Goal: Transaction & Acquisition: Purchase product/service

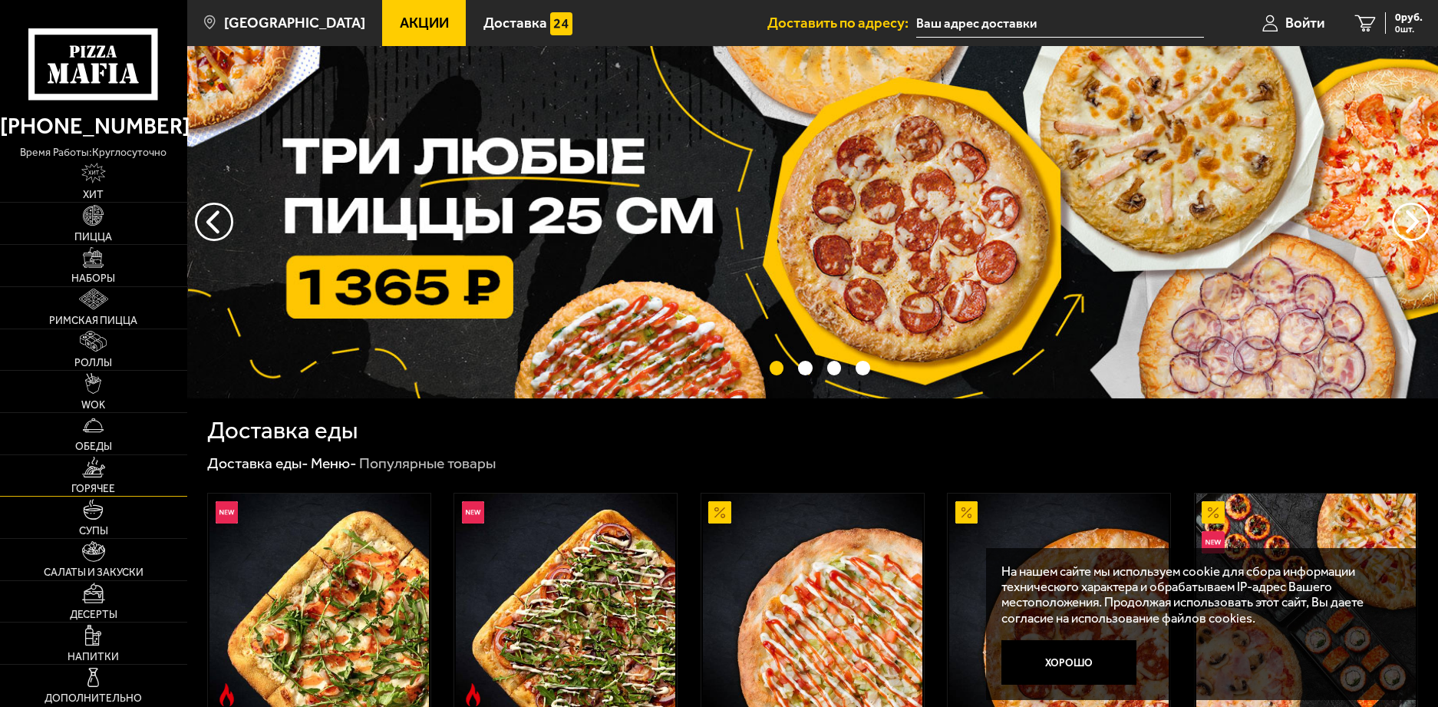
click at [103, 484] on span "Горячее" at bounding box center [93, 489] width 44 height 11
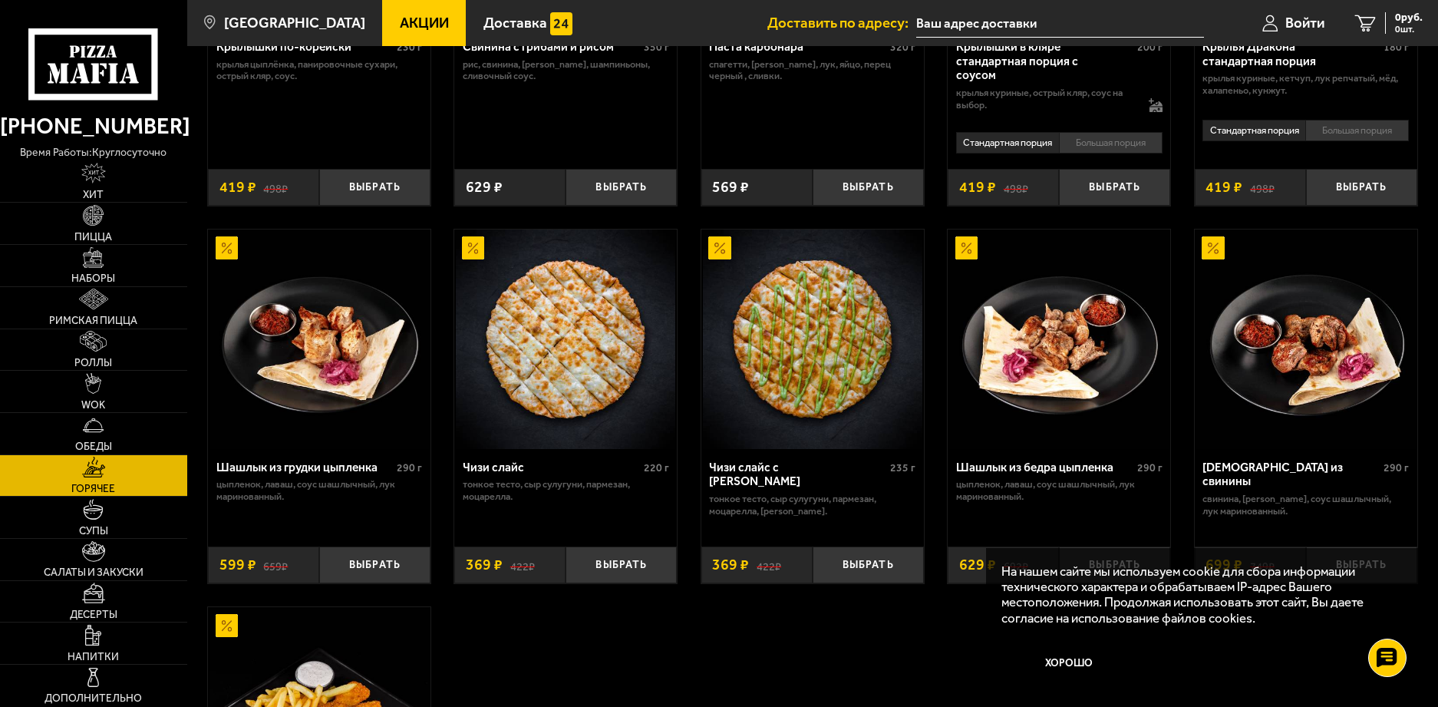
scroll to position [768, 0]
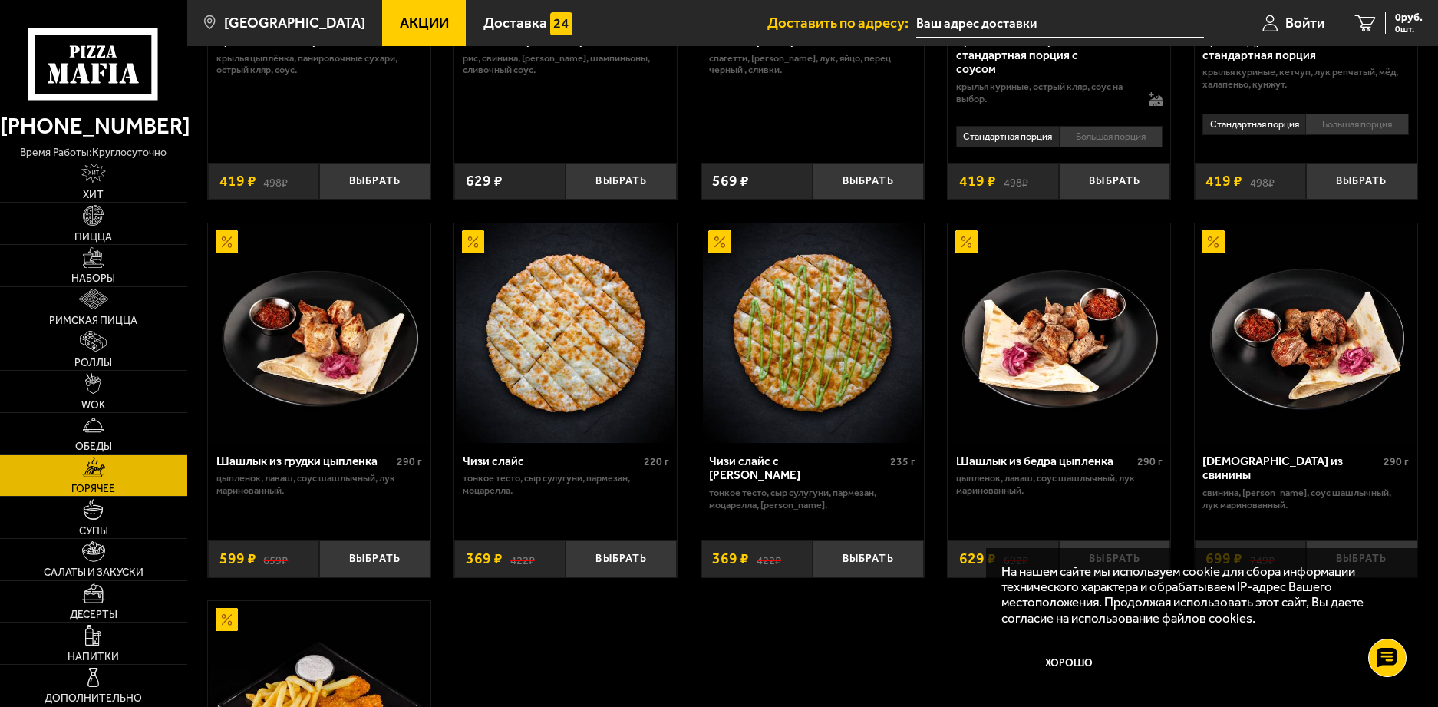
click at [348, 367] on img at bounding box center [320, 333] width 220 height 220
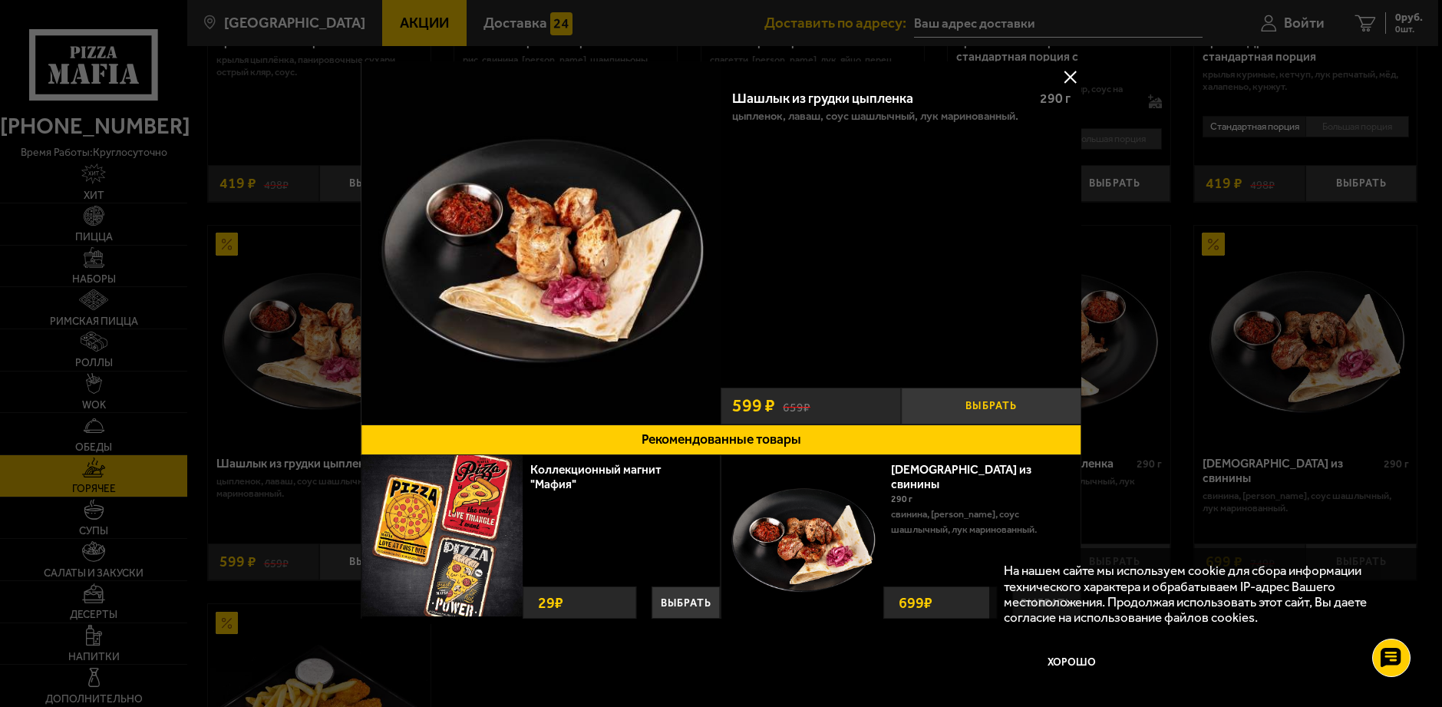
click at [982, 409] on button "Выбрать" at bounding box center [991, 406] width 180 height 37
drag, startPoint x: 1067, startPoint y: 74, endPoint x: 1094, endPoint y: 103, distance: 39.7
click at [1067, 74] on button at bounding box center [1069, 76] width 23 height 23
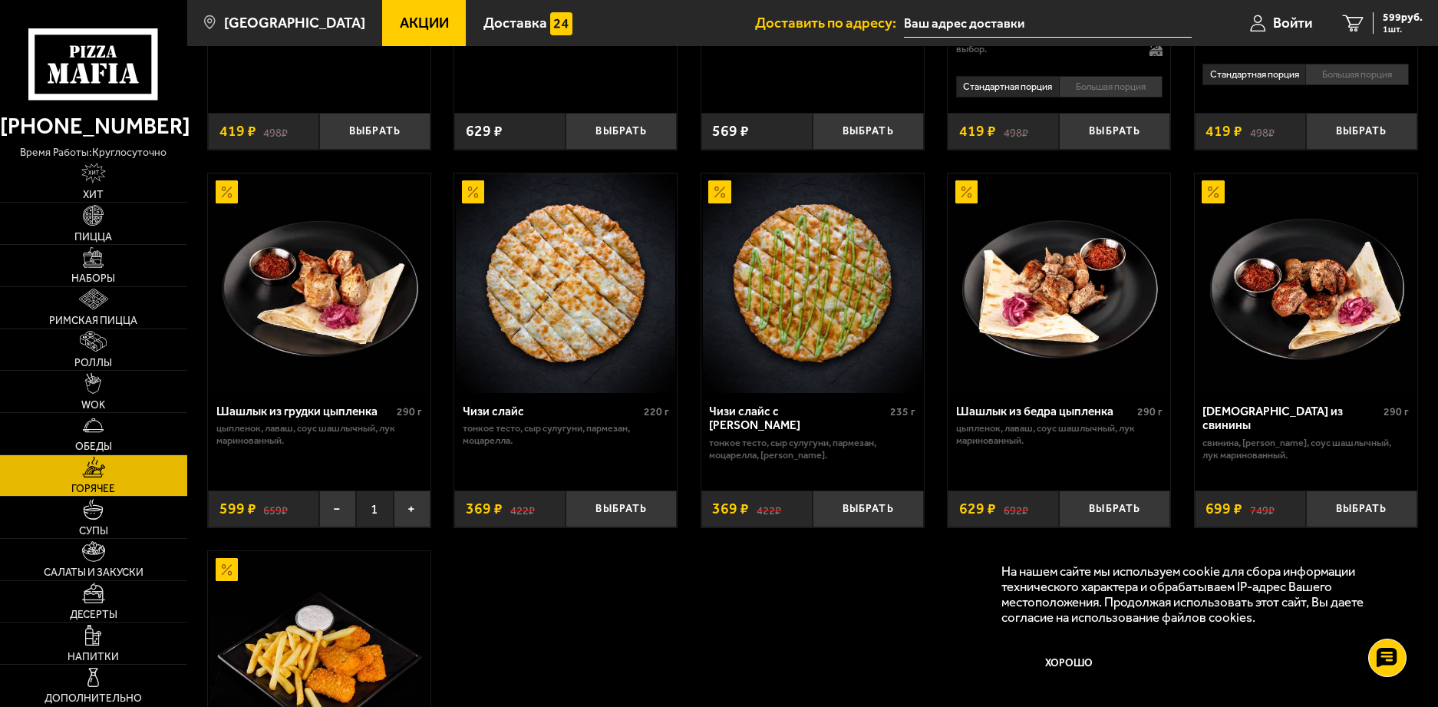
scroll to position [844, 0]
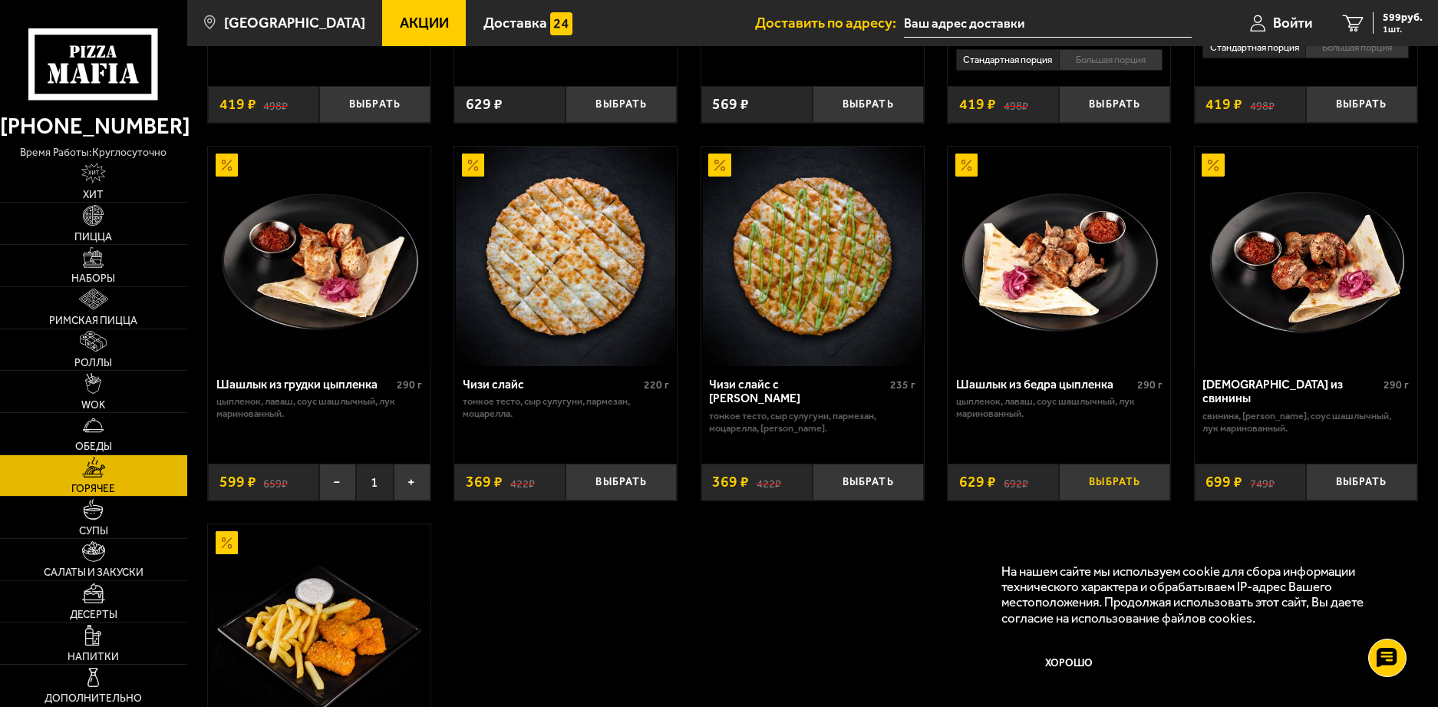
click at [1110, 480] on button "Выбрать" at bounding box center [1114, 482] width 111 height 37
click at [1392, 13] on span "1228 руб." at bounding box center [1400, 17] width 46 height 11
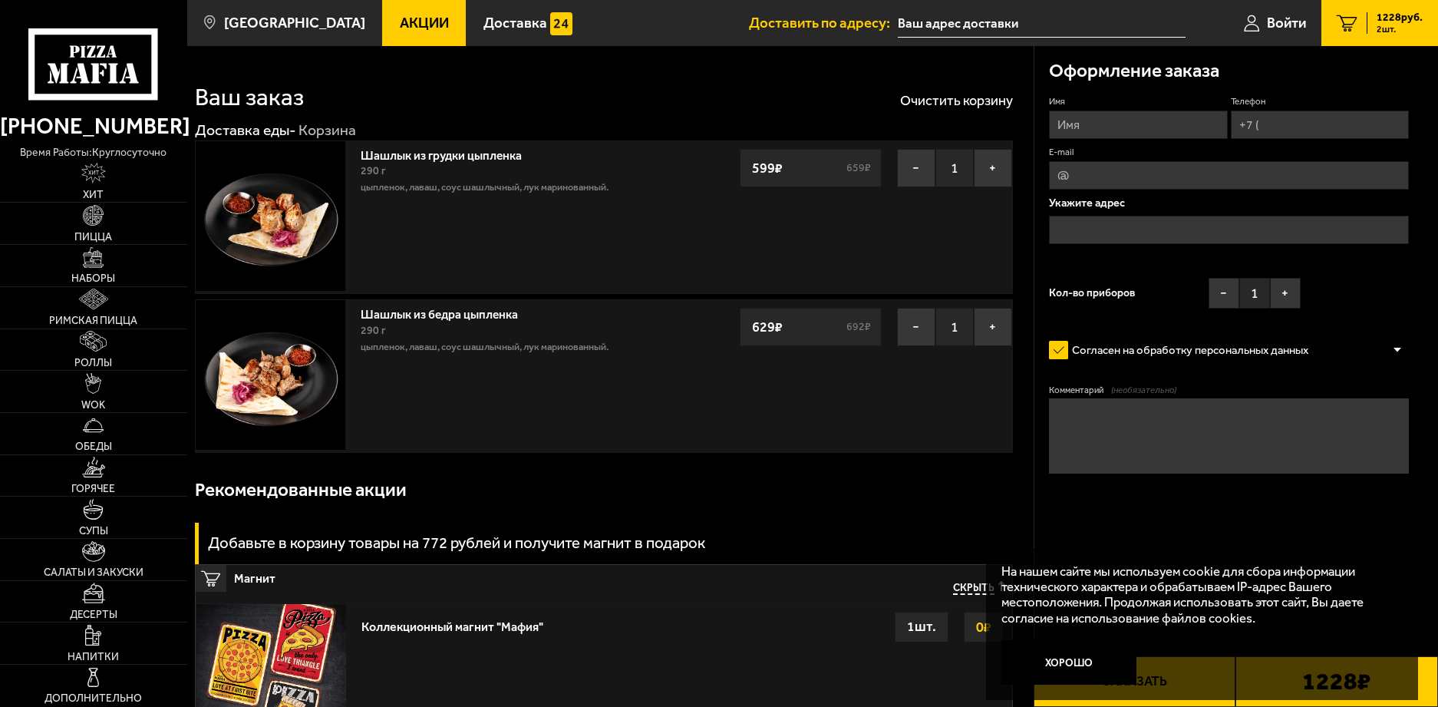
click at [1132, 121] on input "Имя" at bounding box center [1138, 125] width 178 height 28
type input "[PERSON_NAME]"
type input "[PHONE_NUMBER]"
click at [1161, 177] on input "E-mail" at bounding box center [1229, 175] width 360 height 28
type input "[EMAIL_ADDRESS][DOMAIN_NAME]"
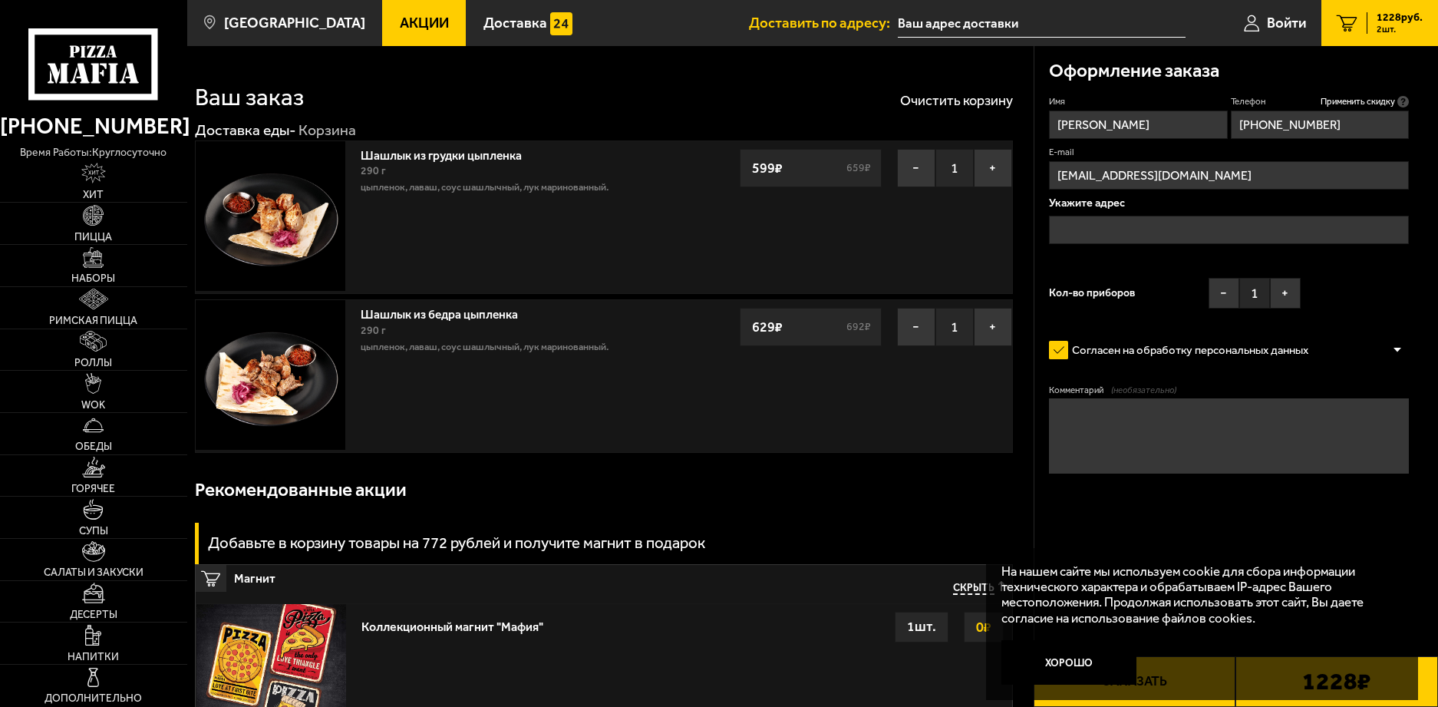
click at [1174, 222] on input "text" at bounding box center [1229, 230] width 360 height 28
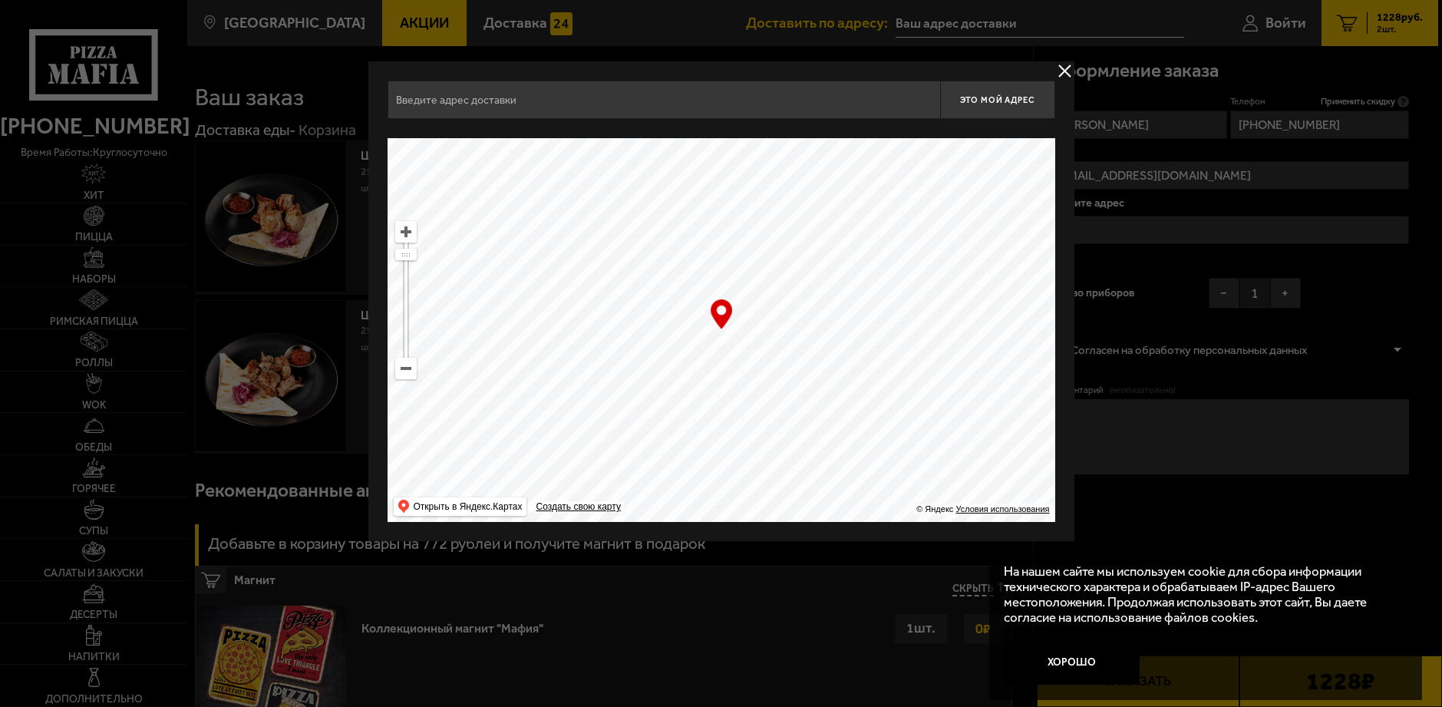
drag, startPoint x: 833, startPoint y: 278, endPoint x: 695, endPoint y: 435, distance: 208.9
click at [695, 435] on ymaps at bounding box center [722, 330] width 668 height 384
drag, startPoint x: 866, startPoint y: 289, endPoint x: 669, endPoint y: 439, distance: 248.1
click at [671, 439] on ymaps at bounding box center [722, 330] width 668 height 384
drag, startPoint x: 859, startPoint y: 206, endPoint x: 743, endPoint y: 387, distance: 215.0
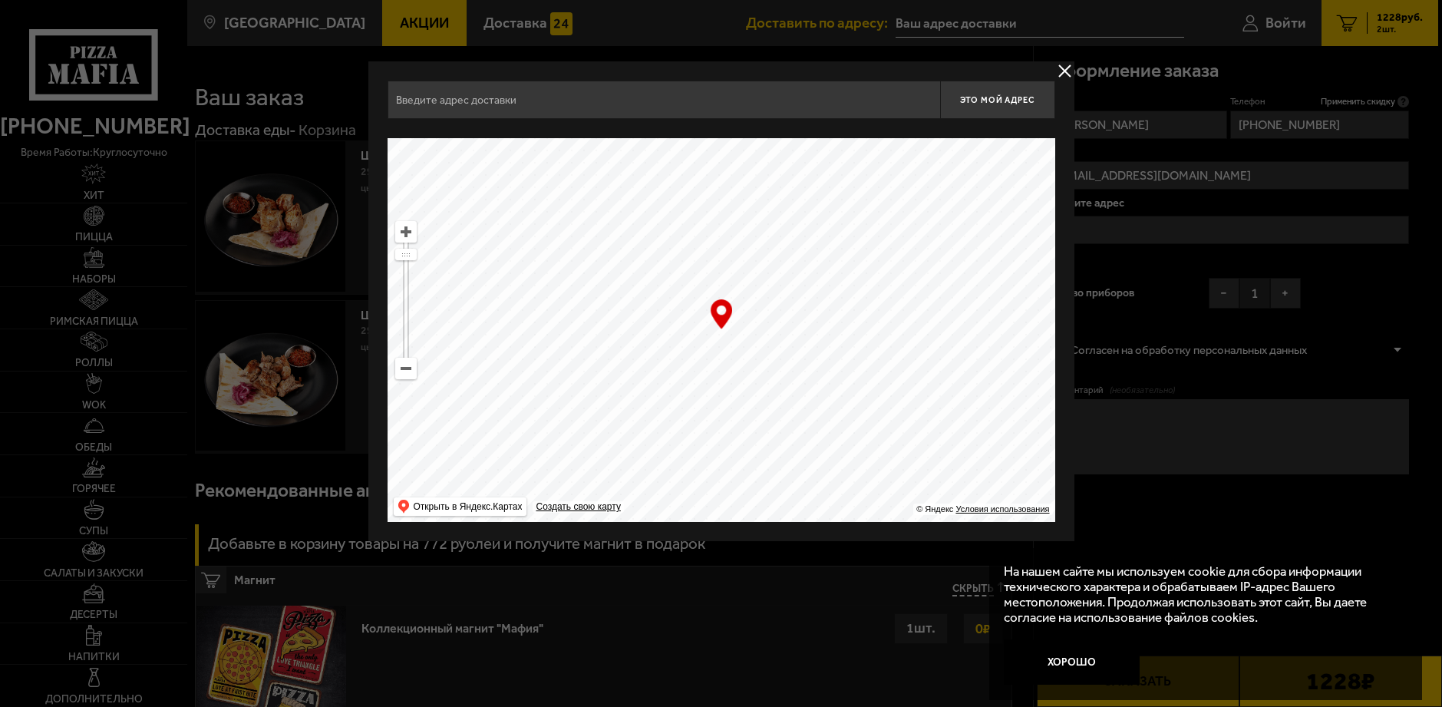
click at [752, 380] on ymaps at bounding box center [722, 330] width 668 height 384
drag, startPoint x: 880, startPoint y: 200, endPoint x: 829, endPoint y: 365, distance: 172.1
click at [830, 357] on ymaps at bounding box center [722, 330] width 668 height 384
type input "[STREET_ADDRESS]"
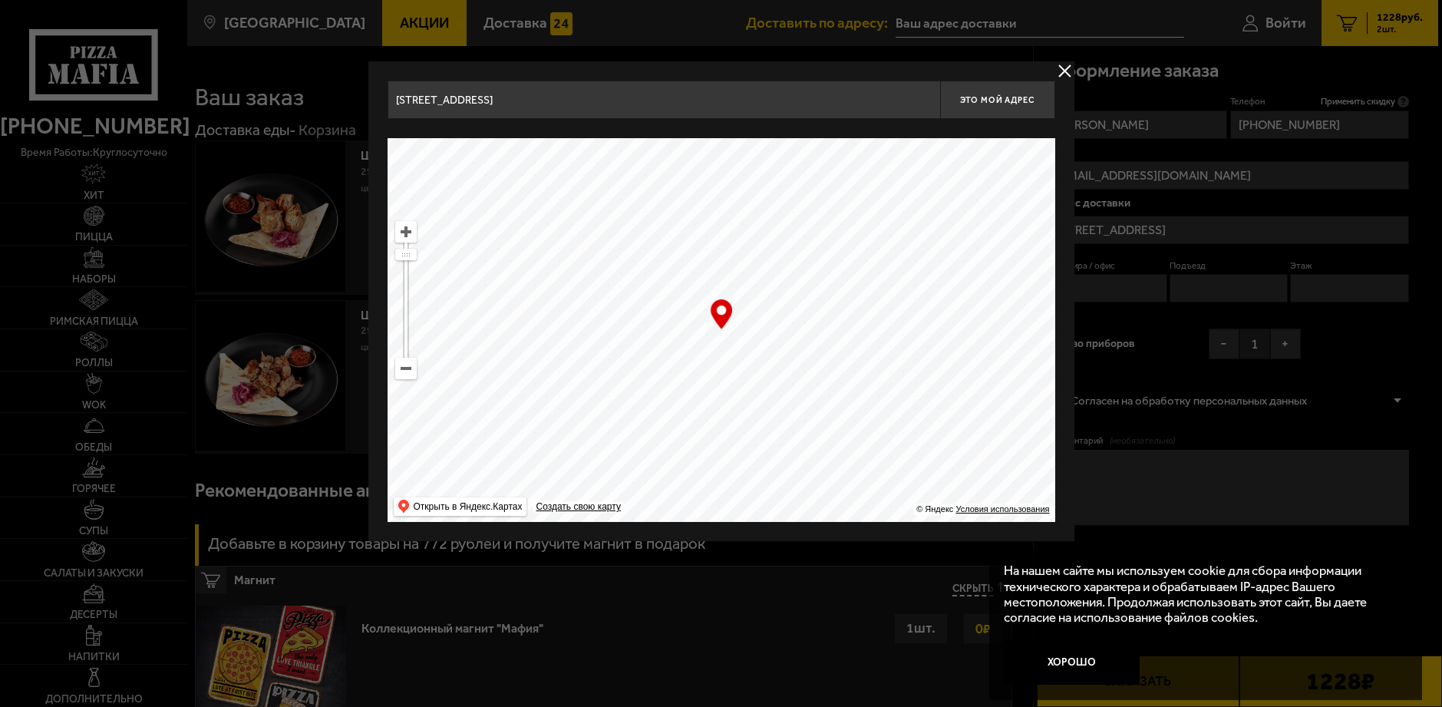
drag, startPoint x: 924, startPoint y: 234, endPoint x: 883, endPoint y: 343, distance: 116.3
click at [883, 343] on ymaps at bounding box center [722, 330] width 668 height 384
type input "[STREET_ADDRESS]"
drag, startPoint x: 865, startPoint y: 282, endPoint x: 674, endPoint y: 426, distance: 239.5
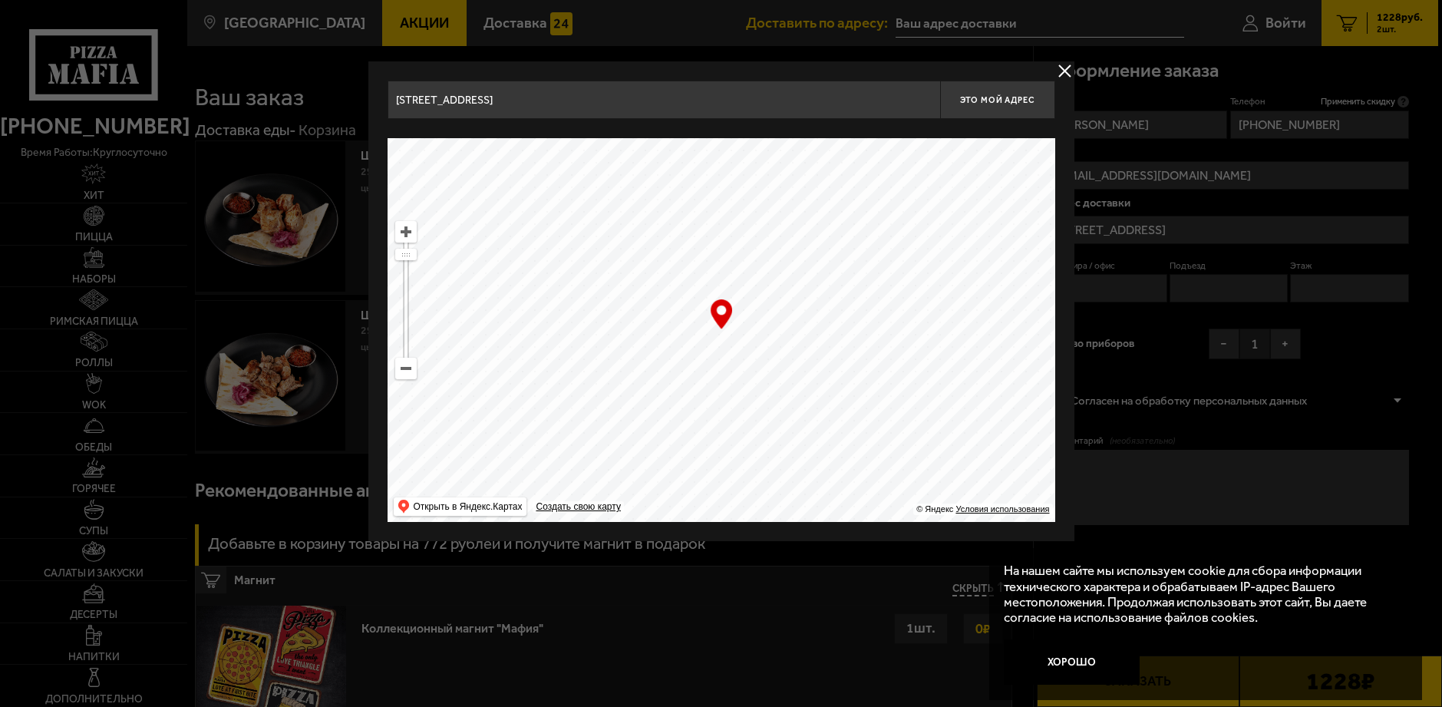
click at [678, 421] on ymaps at bounding box center [722, 330] width 668 height 384
type input "[STREET_ADDRESS]"
drag, startPoint x: 840, startPoint y: 283, endPoint x: 762, endPoint y: 490, distance: 220.8
click at [763, 488] on ymaps at bounding box center [722, 330] width 668 height 384
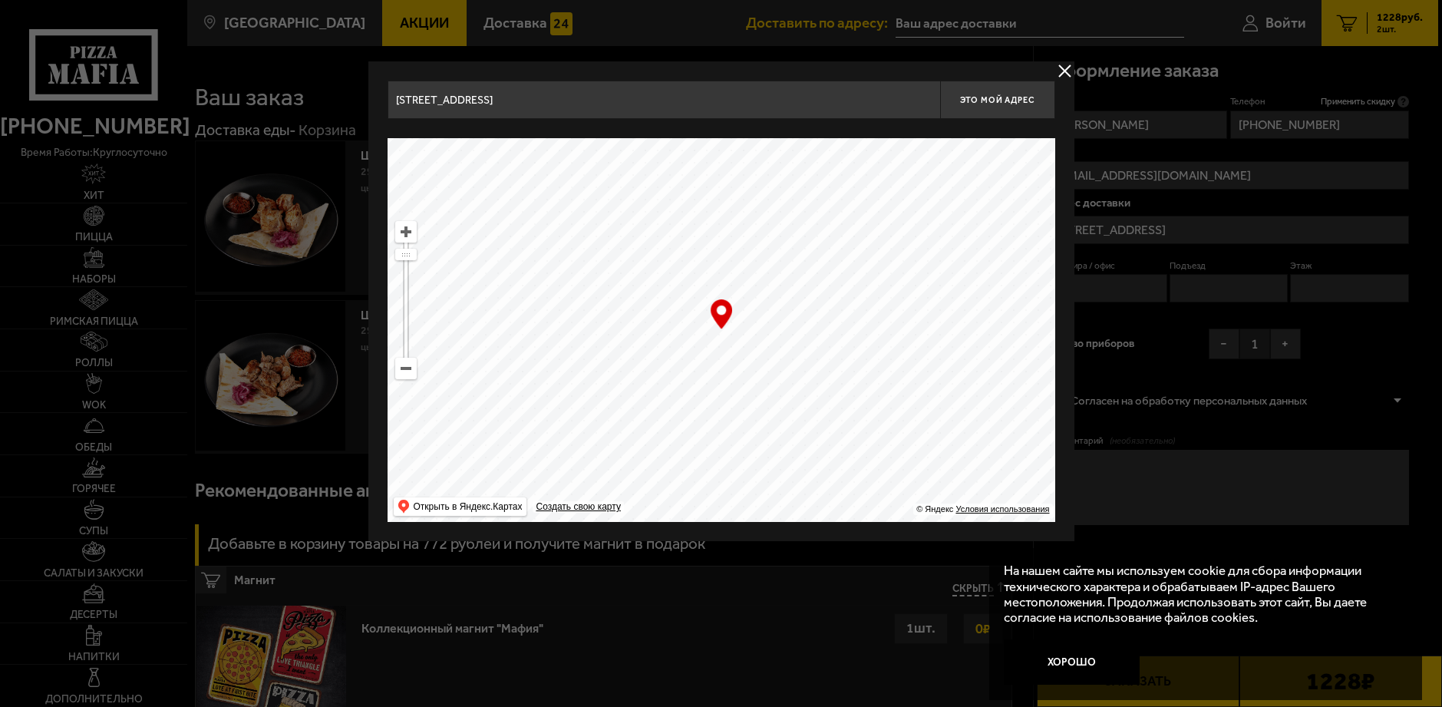
type input "[STREET_ADDRESS]"
drag, startPoint x: 844, startPoint y: 314, endPoint x: 784, endPoint y: 520, distance: 214.8
click at [788, 520] on ymaps at bounding box center [722, 330] width 668 height 384
type input "[STREET_ADDRESS]"
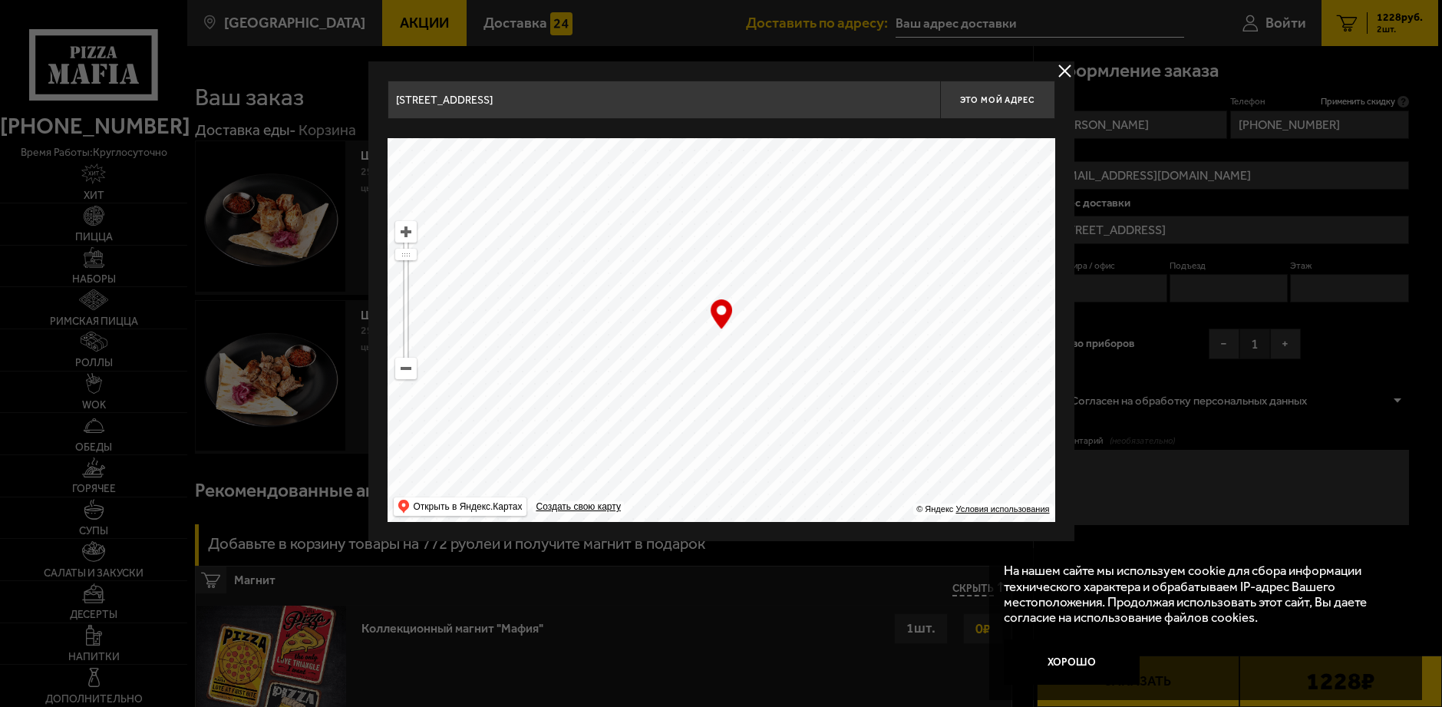
type input "[STREET_ADDRESS]"
drag, startPoint x: 909, startPoint y: 260, endPoint x: 874, endPoint y: 401, distance: 145.4
click at [874, 401] on ymaps at bounding box center [722, 330] width 668 height 384
drag, startPoint x: 862, startPoint y: 255, endPoint x: 873, endPoint y: 487, distance: 232.0
click at [873, 483] on ymaps at bounding box center [722, 330] width 668 height 384
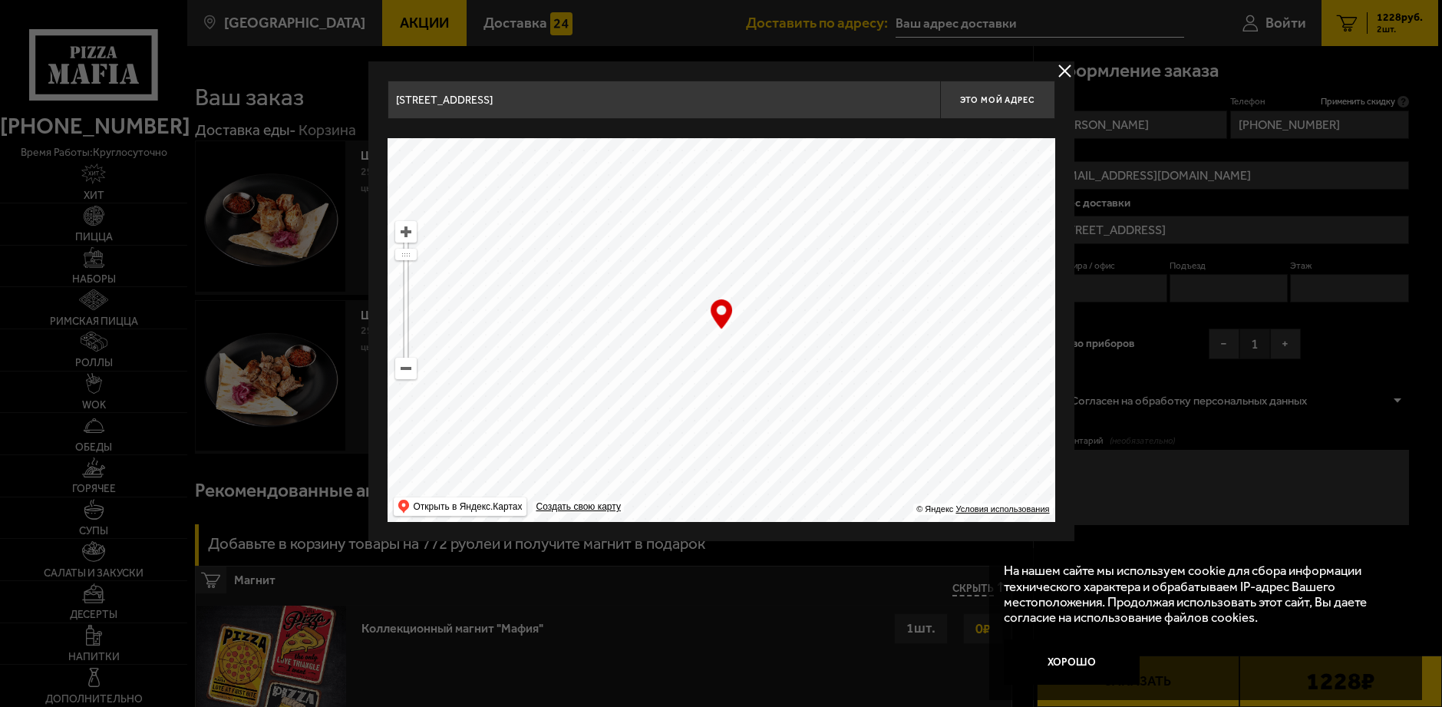
drag, startPoint x: 927, startPoint y: 232, endPoint x: 860, endPoint y: 455, distance: 233.3
click at [859, 447] on ymaps at bounding box center [722, 330] width 668 height 384
type input "[STREET_ADDRESS]"
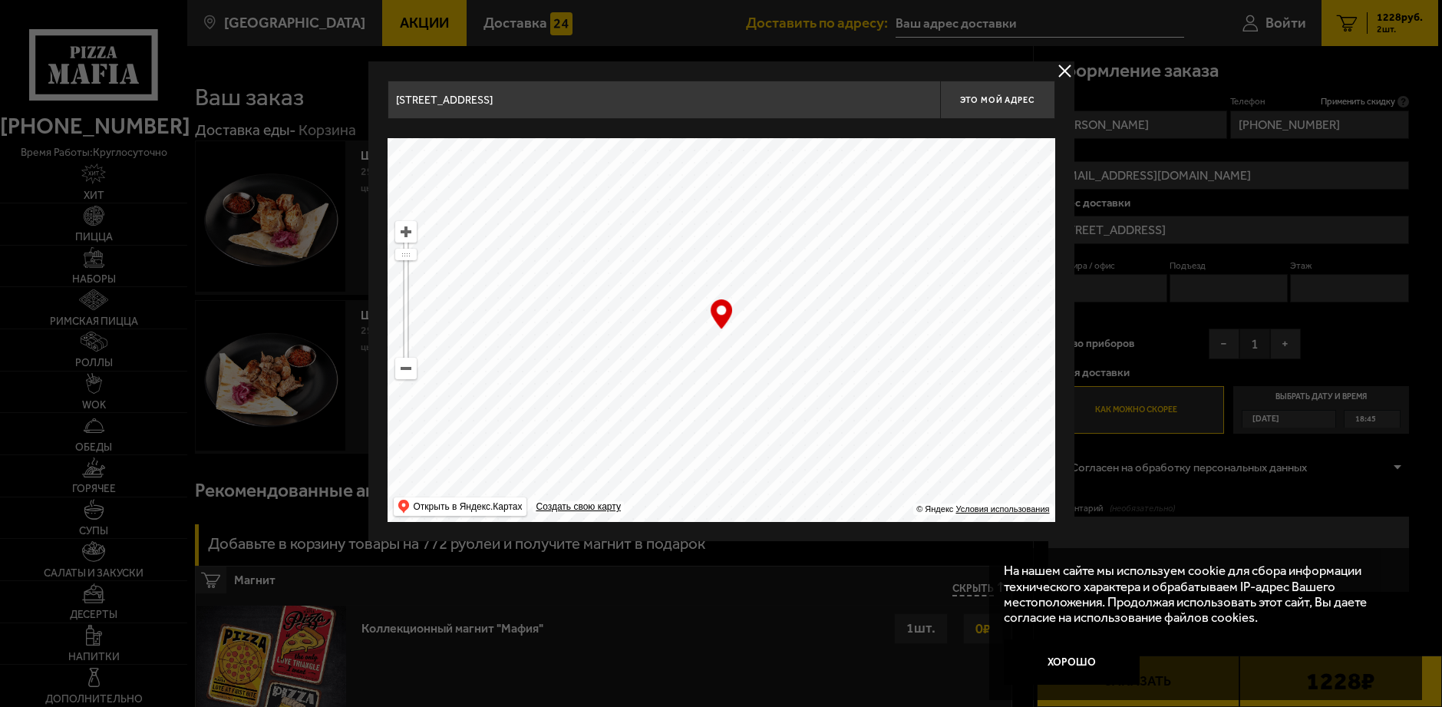
drag, startPoint x: 912, startPoint y: 213, endPoint x: 905, endPoint y: 525, distance: 312.5
click at [904, 523] on div "[STREET_ADDRESS] Это мой адрес Найдите адрес перетащив карту … © Яндекс Условия…" at bounding box center [721, 301] width 706 height 480
drag, startPoint x: 920, startPoint y: 287, endPoint x: 863, endPoint y: 496, distance: 216.6
click at [863, 494] on ymaps at bounding box center [722, 330] width 668 height 384
drag, startPoint x: 931, startPoint y: 242, endPoint x: 798, endPoint y: 504, distance: 294.2
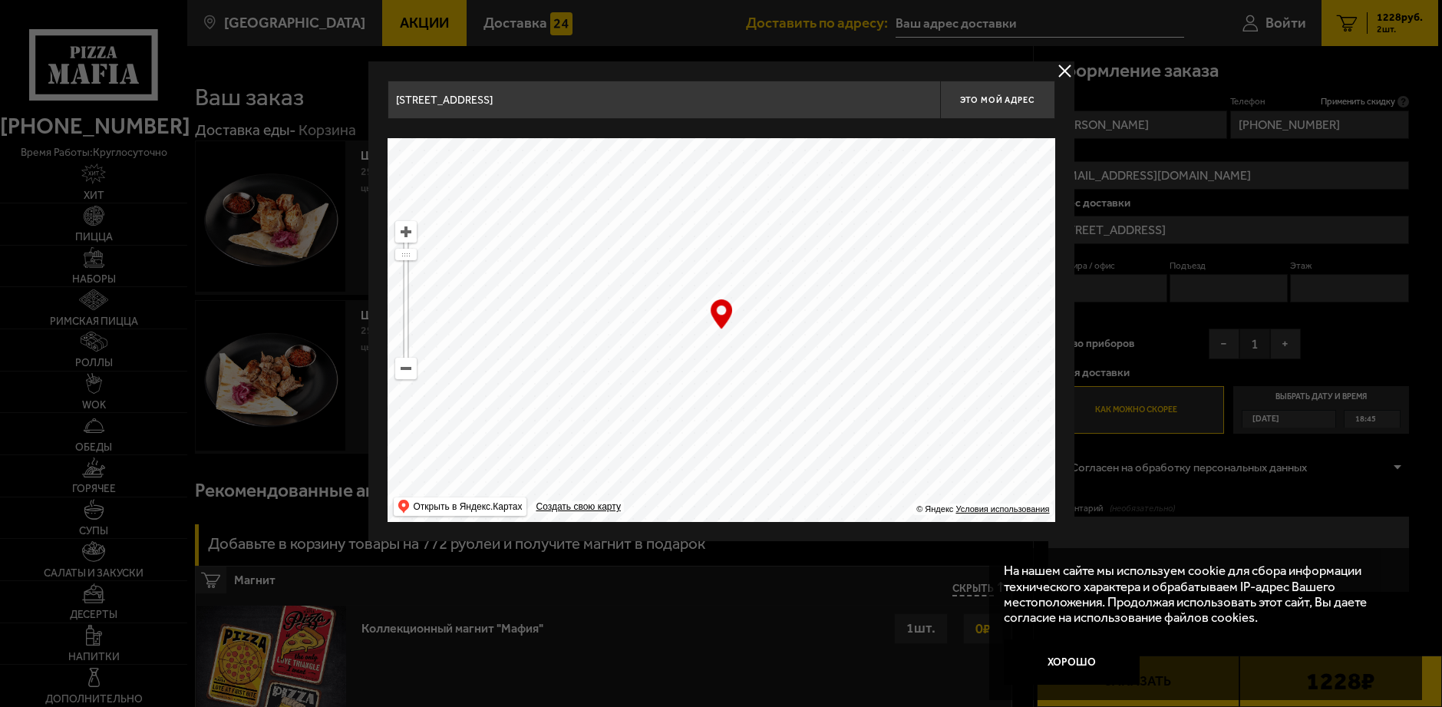
click at [798, 504] on ymaps at bounding box center [722, 330] width 668 height 384
drag, startPoint x: 918, startPoint y: 278, endPoint x: 873, endPoint y: 494, distance: 220.4
click at [873, 494] on ymaps at bounding box center [722, 330] width 668 height 384
type input "[STREET_ADDRESS]"
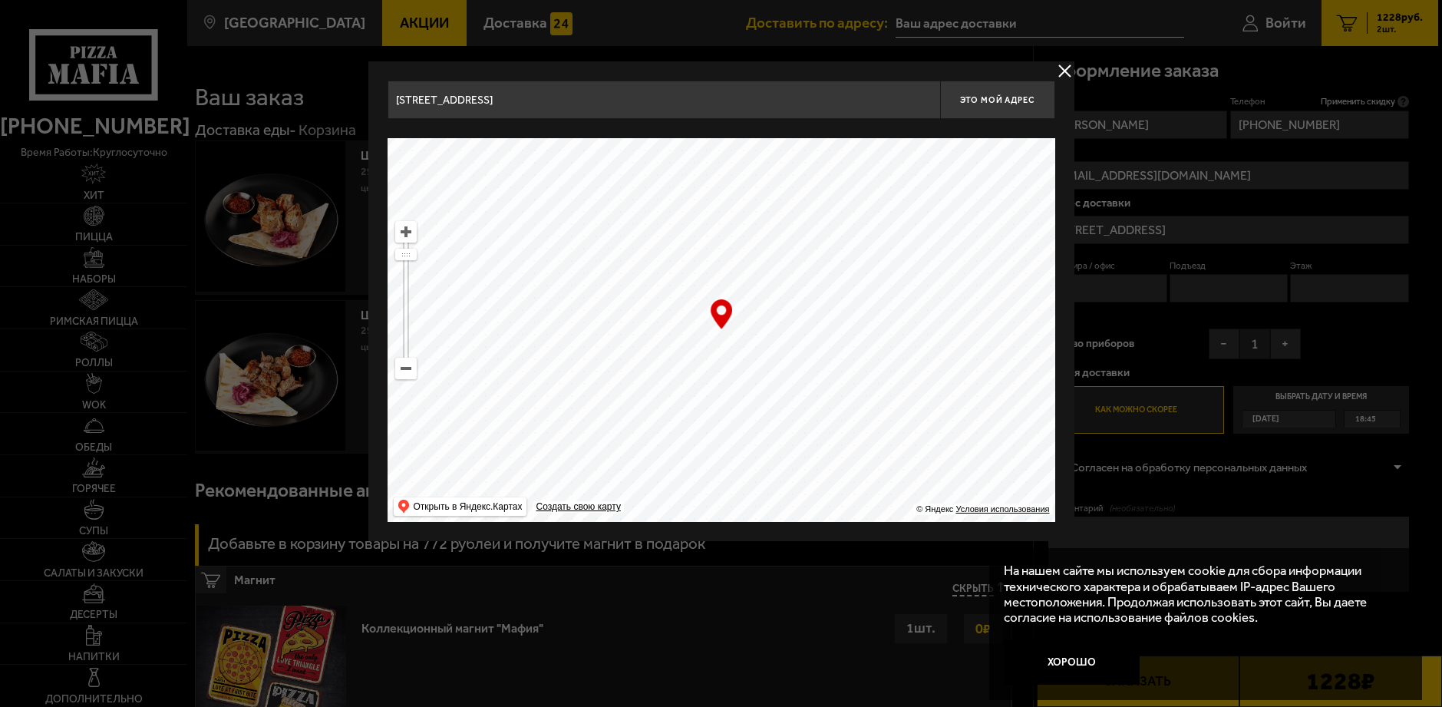
drag, startPoint x: 863, startPoint y: 264, endPoint x: 796, endPoint y: 496, distance: 241.2
click at [796, 496] on ymaps at bounding box center [722, 330] width 668 height 384
drag, startPoint x: 836, startPoint y: 412, endPoint x: 814, endPoint y: 497, distance: 87.1
click at [814, 497] on ymaps at bounding box center [722, 330] width 668 height 384
drag, startPoint x: 817, startPoint y: 315, endPoint x: 824, endPoint y: 504, distance: 189.7
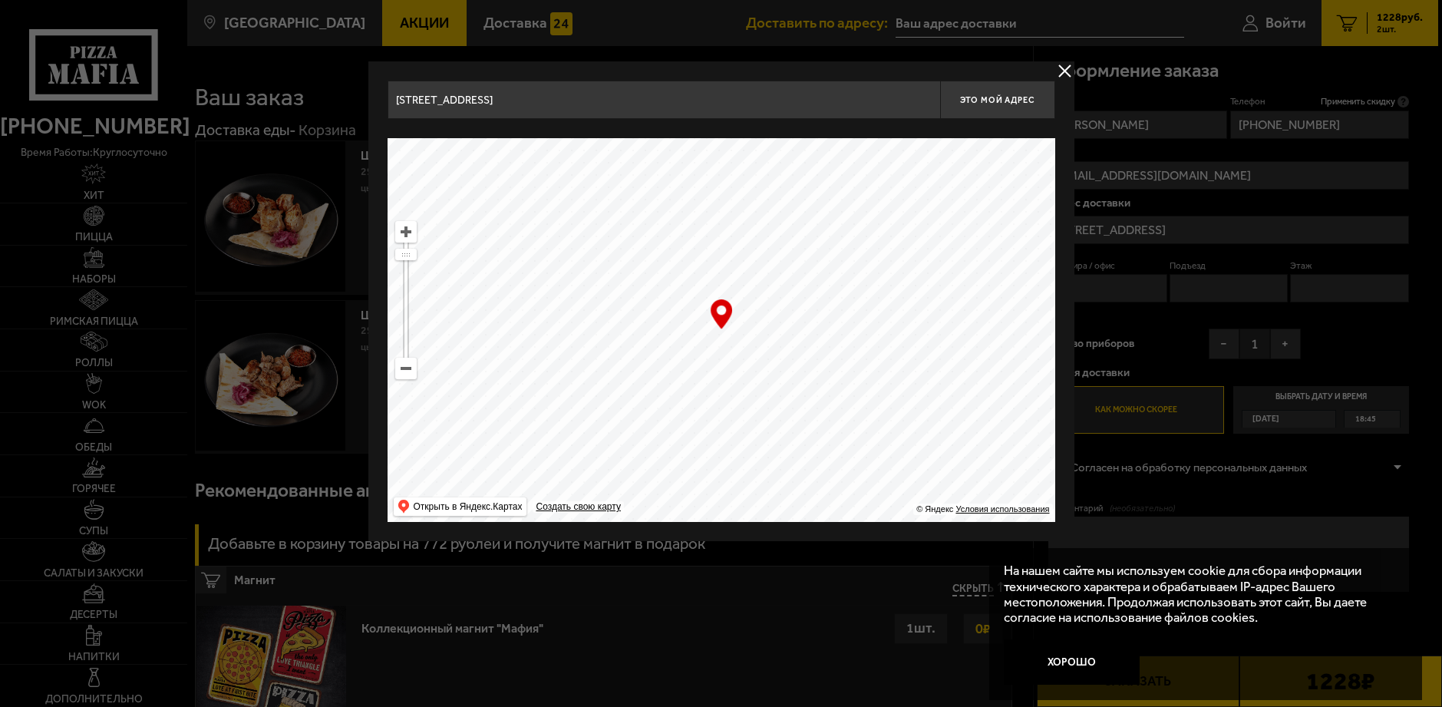
click at [824, 504] on ymaps at bounding box center [722, 330] width 668 height 384
drag, startPoint x: 878, startPoint y: 378, endPoint x: 842, endPoint y: 548, distance: 174.2
type input "[STREET_ADDRESS]"
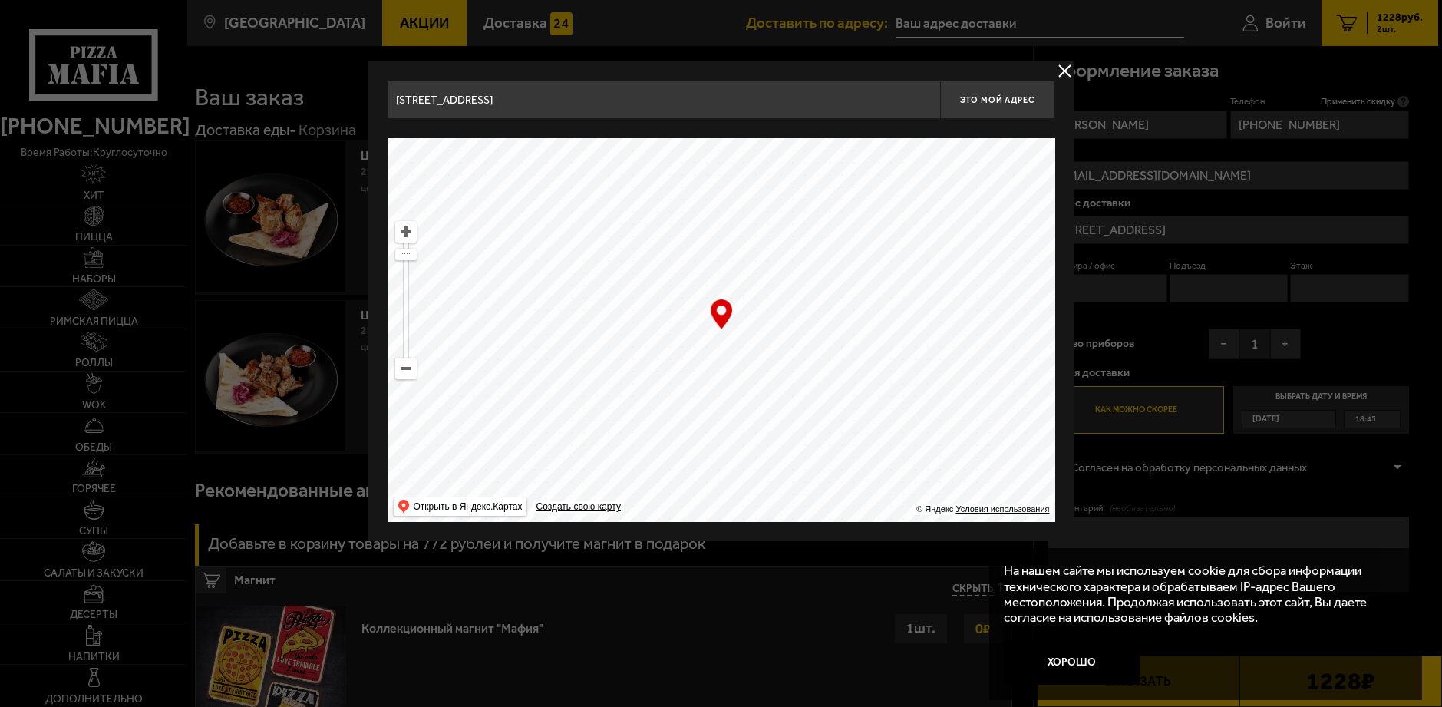
drag, startPoint x: 882, startPoint y: 309, endPoint x: 893, endPoint y: 457, distance: 149.3
click at [893, 457] on ymaps at bounding box center [722, 330] width 668 height 384
click at [840, 295] on ymaps at bounding box center [722, 330] width 668 height 384
drag, startPoint x: 725, startPoint y: 314, endPoint x: 698, endPoint y: 309, distance: 28.1
click at [695, 309] on div "… © Яндекс Условия использования Открыть в Яндекс.Картах Создать свою карту" at bounding box center [722, 330] width 668 height 384
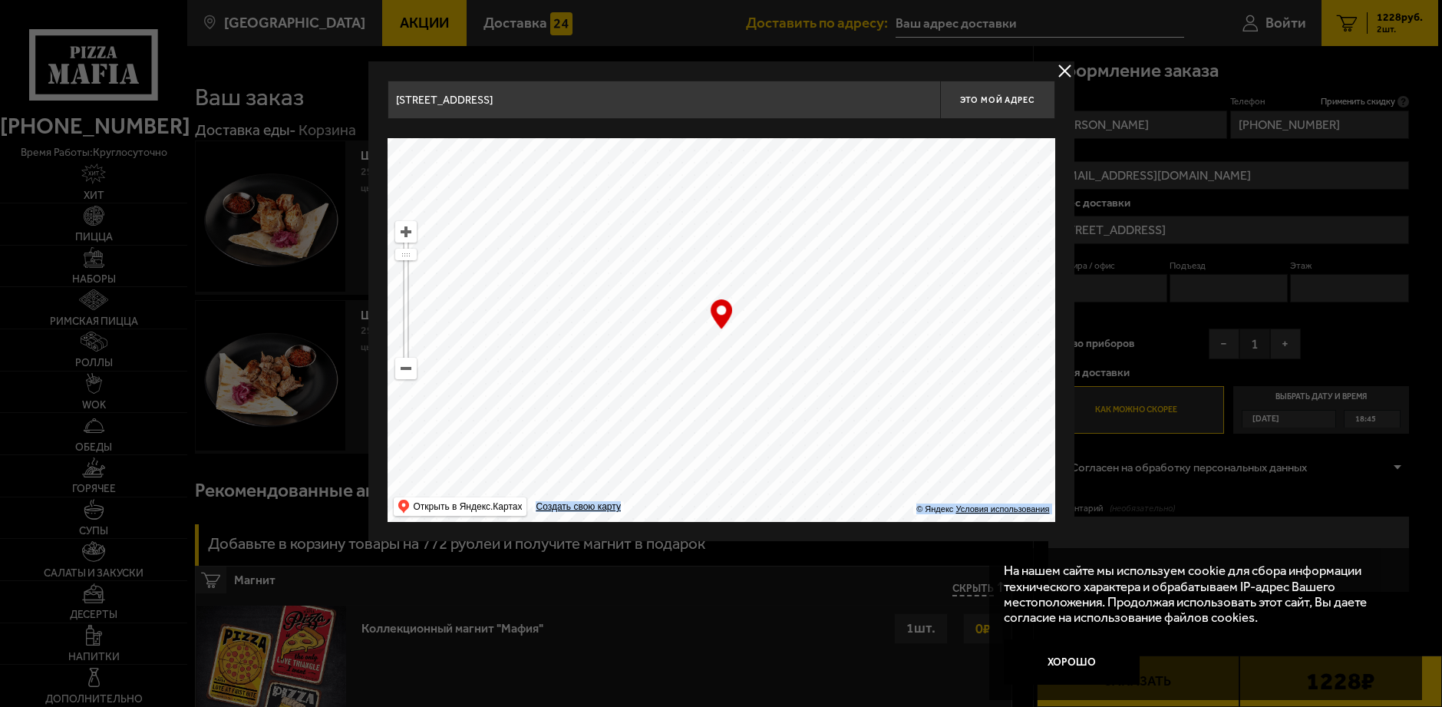
click at [837, 298] on ymaps at bounding box center [722, 330] width 668 height 384
drag, startPoint x: 833, startPoint y: 327, endPoint x: 718, endPoint y: 358, distance: 118.6
click at [718, 358] on ymaps at bounding box center [722, 330] width 668 height 384
type input "[STREET_ADDRESS][PERSON_NAME]"
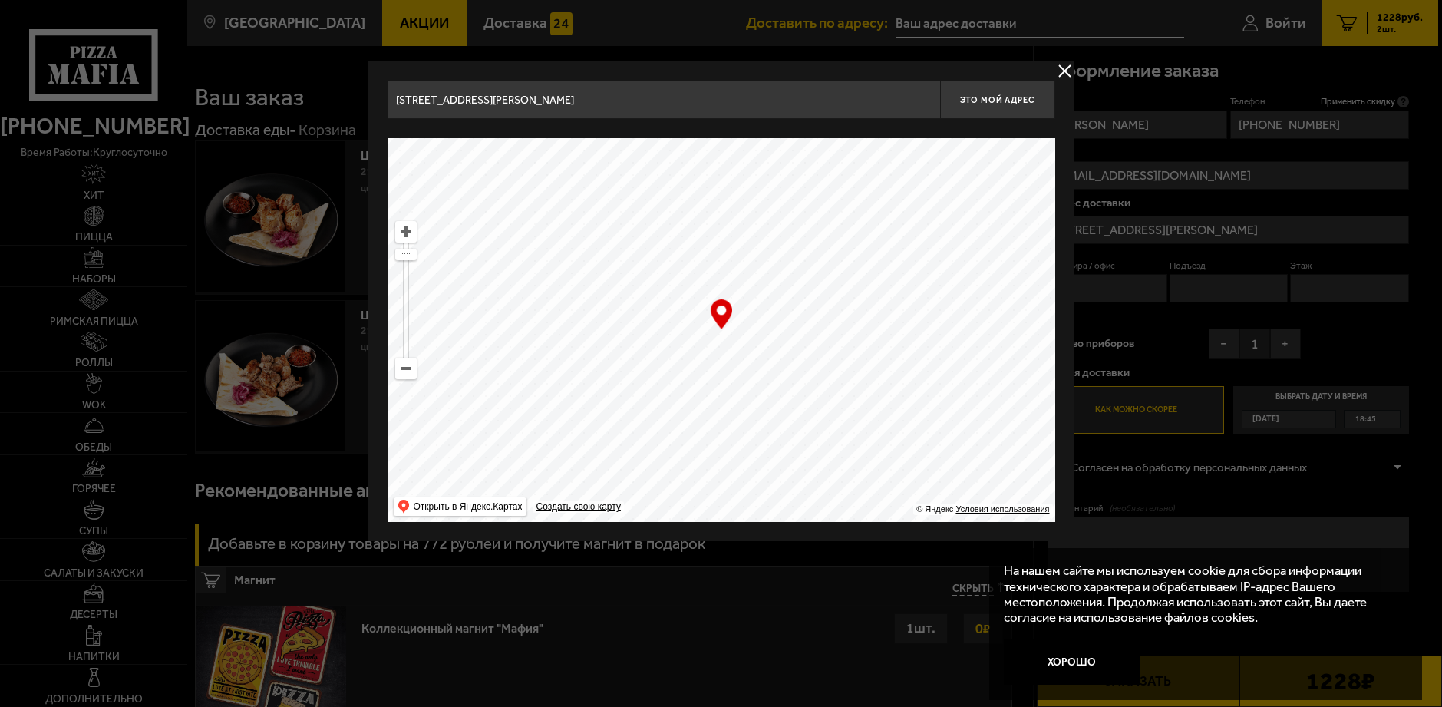
click at [1137, 278] on div at bounding box center [721, 353] width 1442 height 707
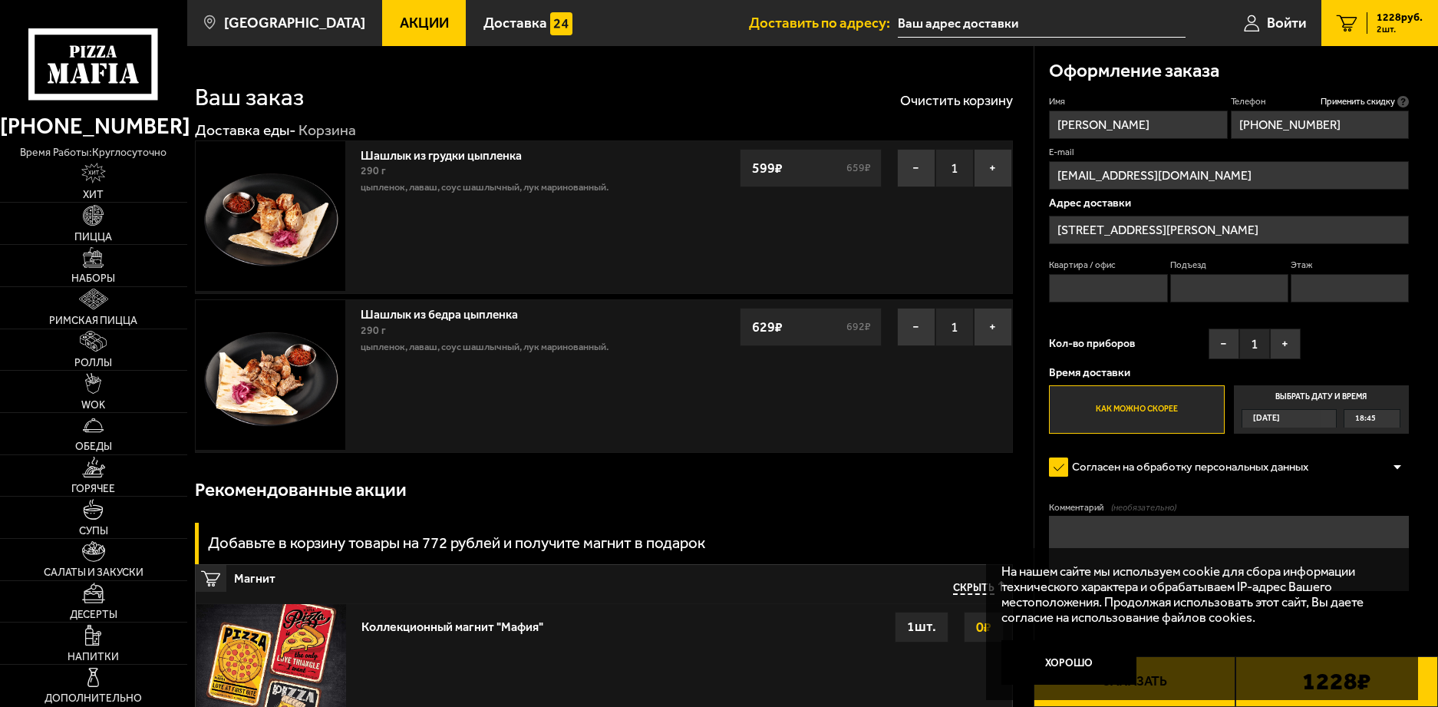
click at [1118, 289] on input "Квартира / офис" at bounding box center [1108, 288] width 118 height 28
type input "16"
click at [1214, 292] on input "Подъезд" at bounding box center [1229, 288] width 118 height 28
type input "1"
click at [1312, 293] on input "Этаж" at bounding box center [1350, 288] width 118 height 28
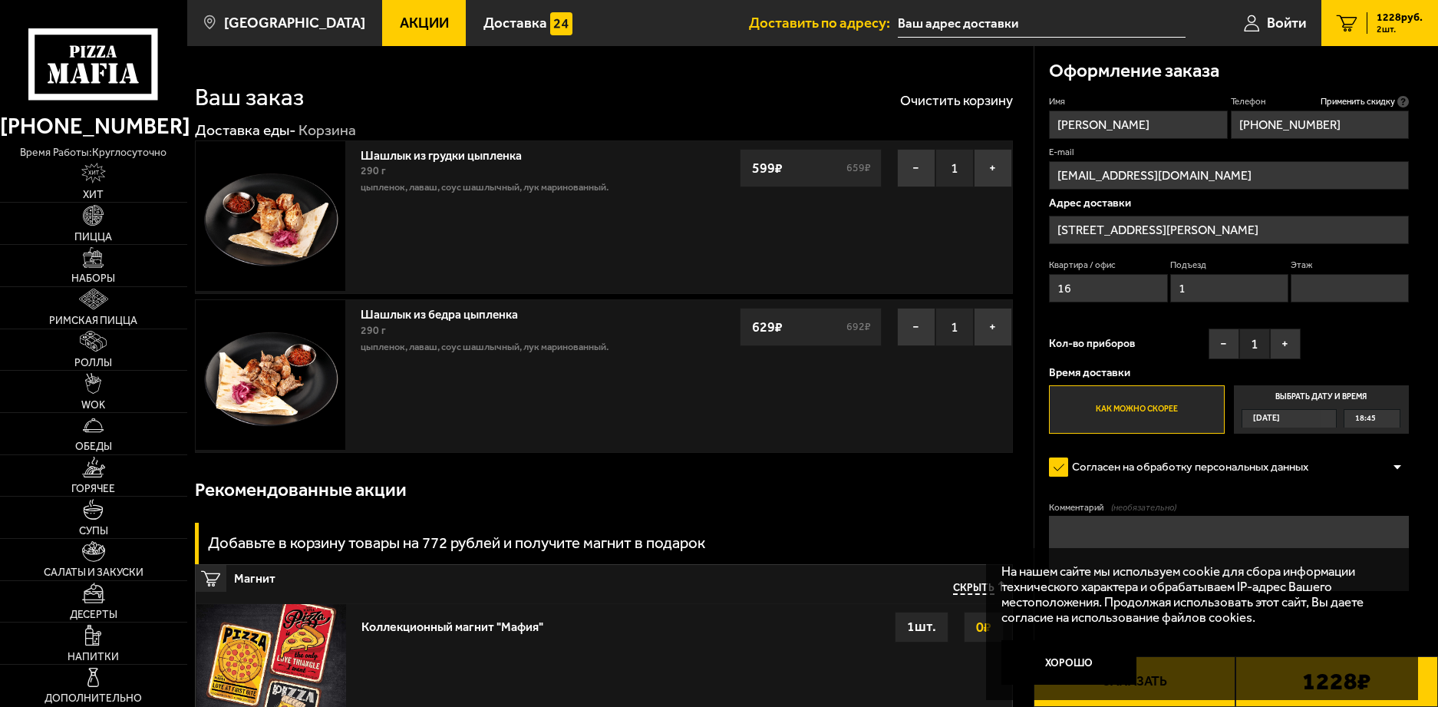
type input "4"
click at [1280, 344] on button "+" at bounding box center [1285, 344] width 31 height 31
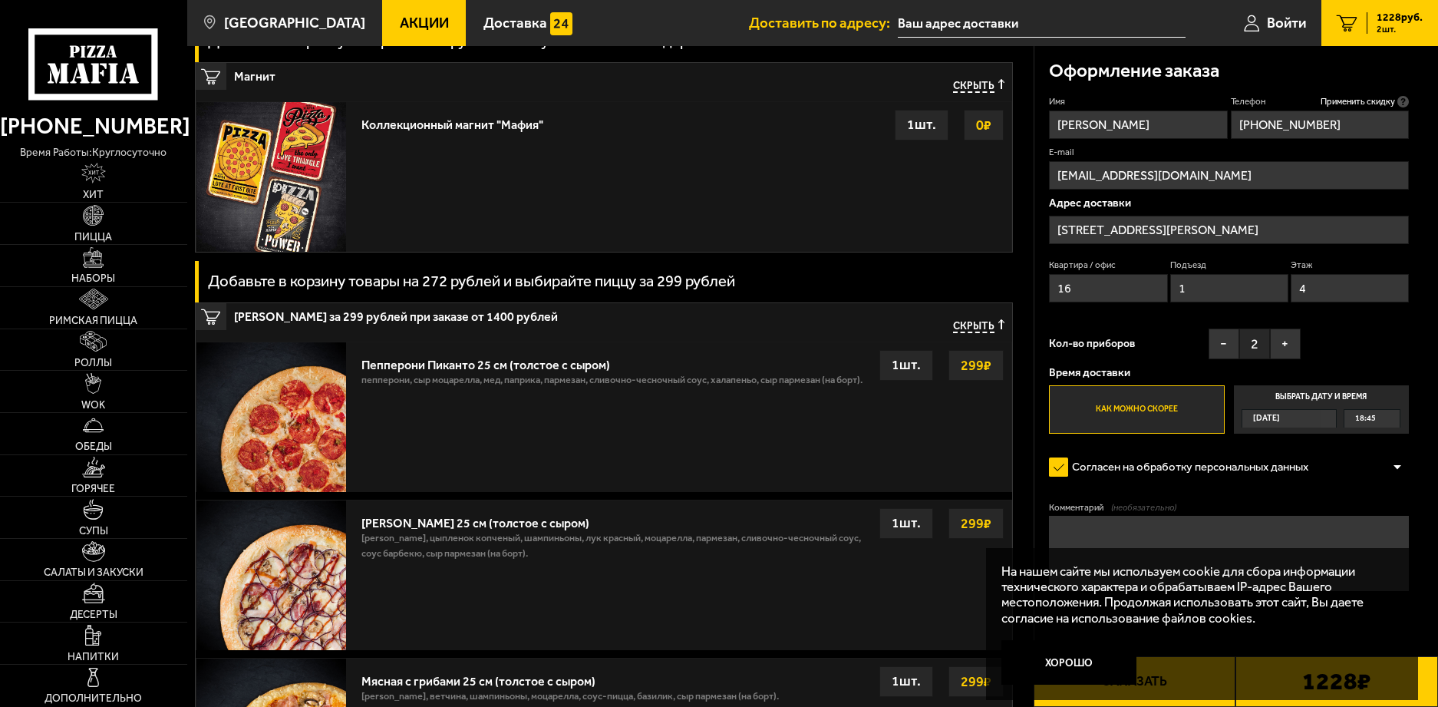
scroll to position [537, 0]
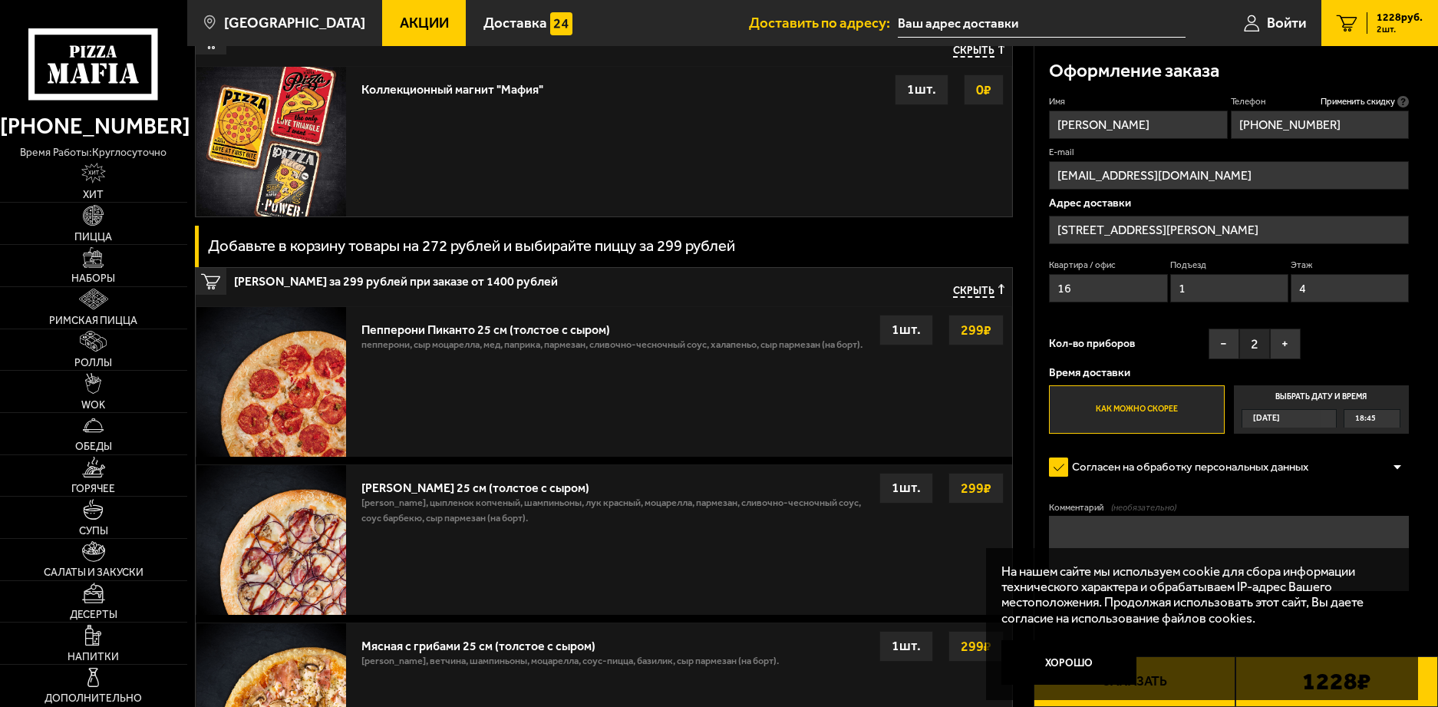
click at [1166, 682] on div "На нашем сайте мы используем cookie для сбора информации технического характера…" at bounding box center [1201, 623] width 431 height 151
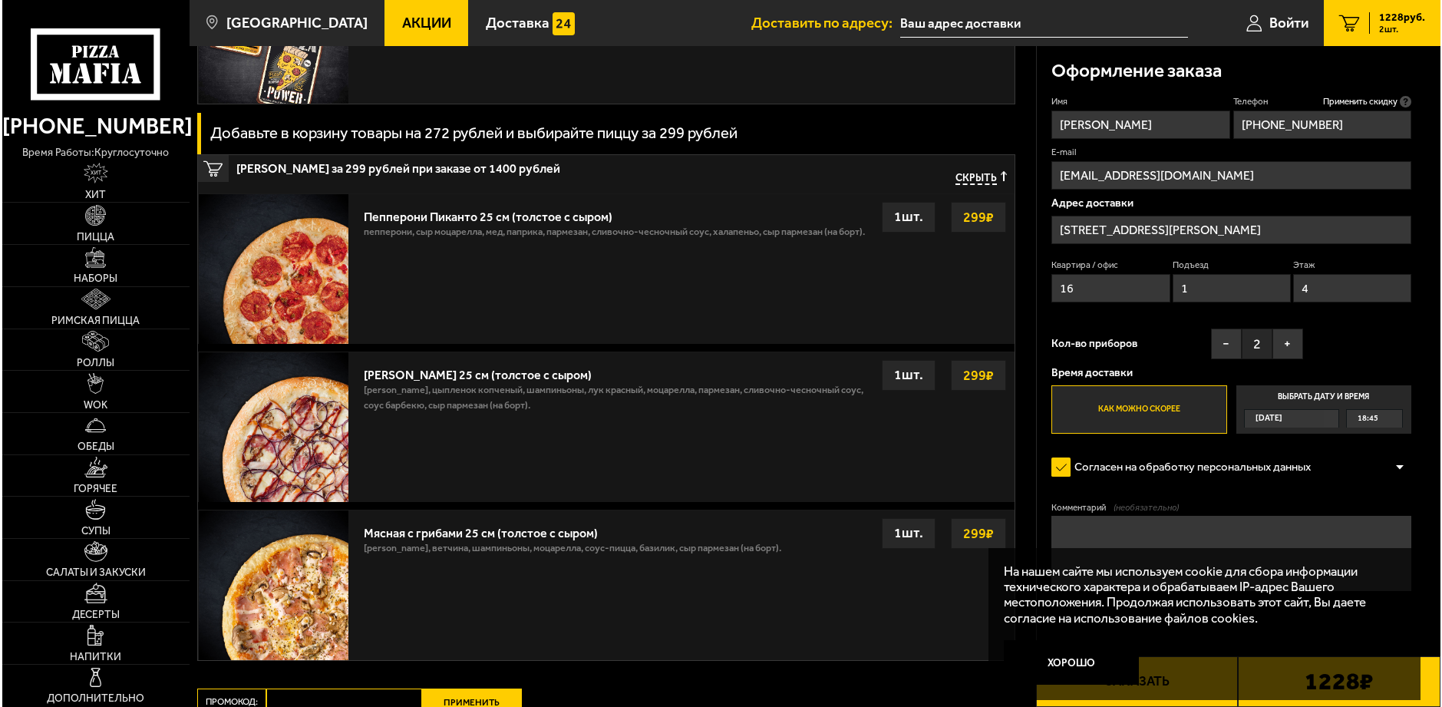
scroll to position [691, 0]
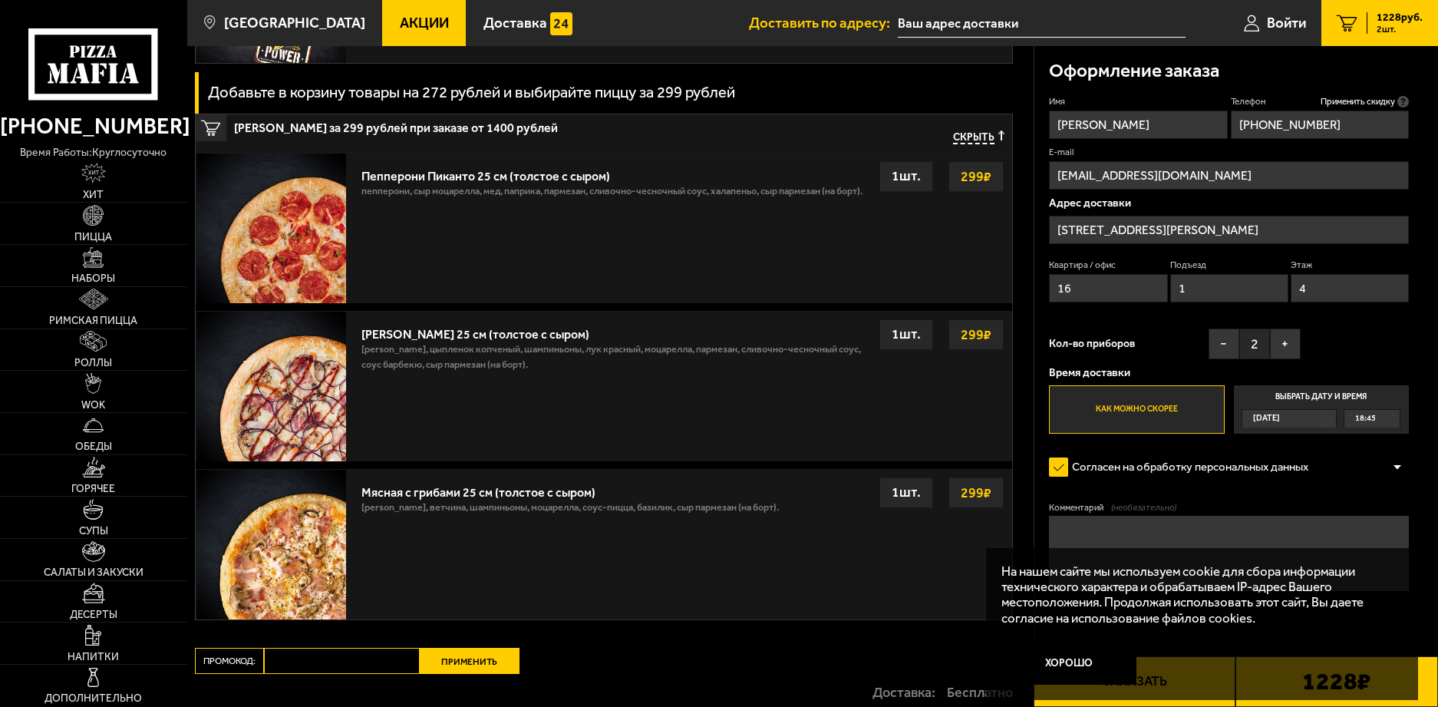
click at [1285, 538] on textarea "Комментарий (необязательно)" at bounding box center [1229, 553] width 360 height 75
click at [1070, 661] on button "Хорошо" at bounding box center [1069, 662] width 135 height 45
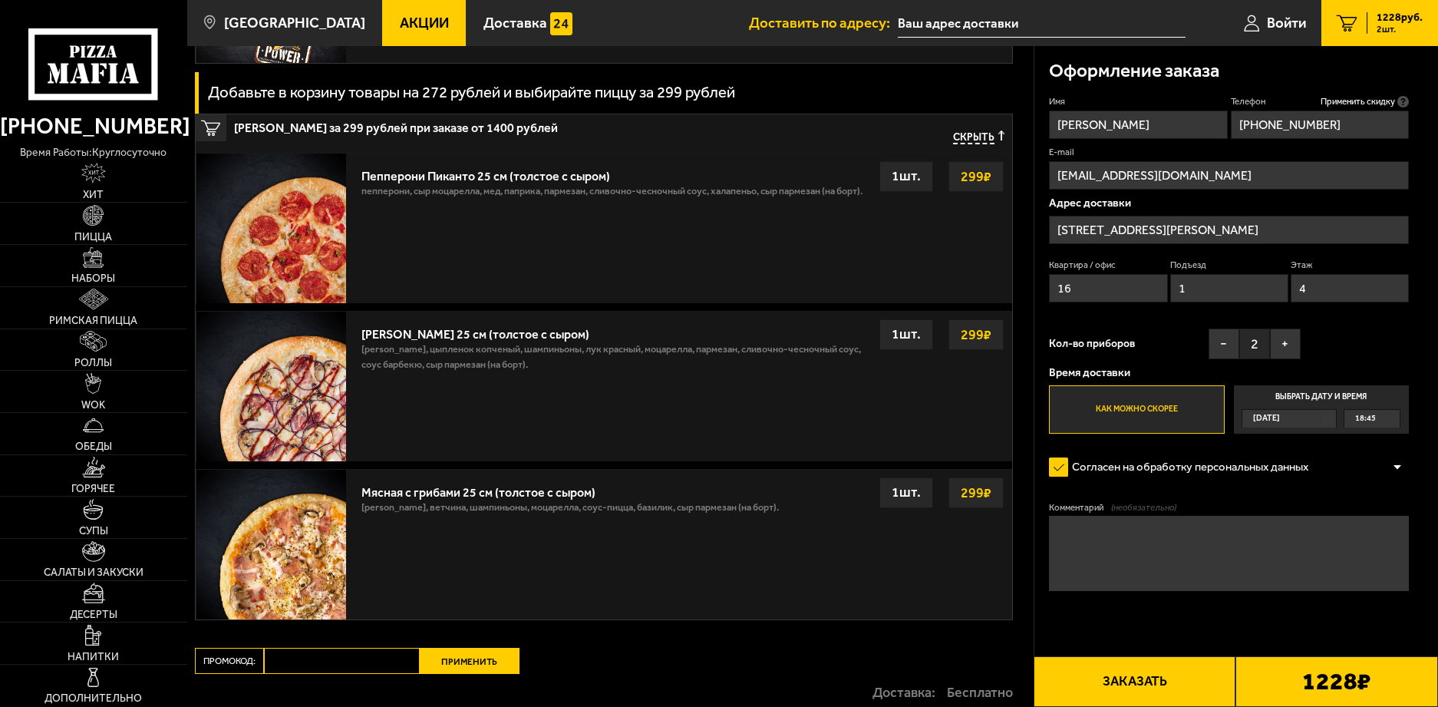
click at [1137, 675] on button "Заказать" at bounding box center [1135, 681] width 203 height 51
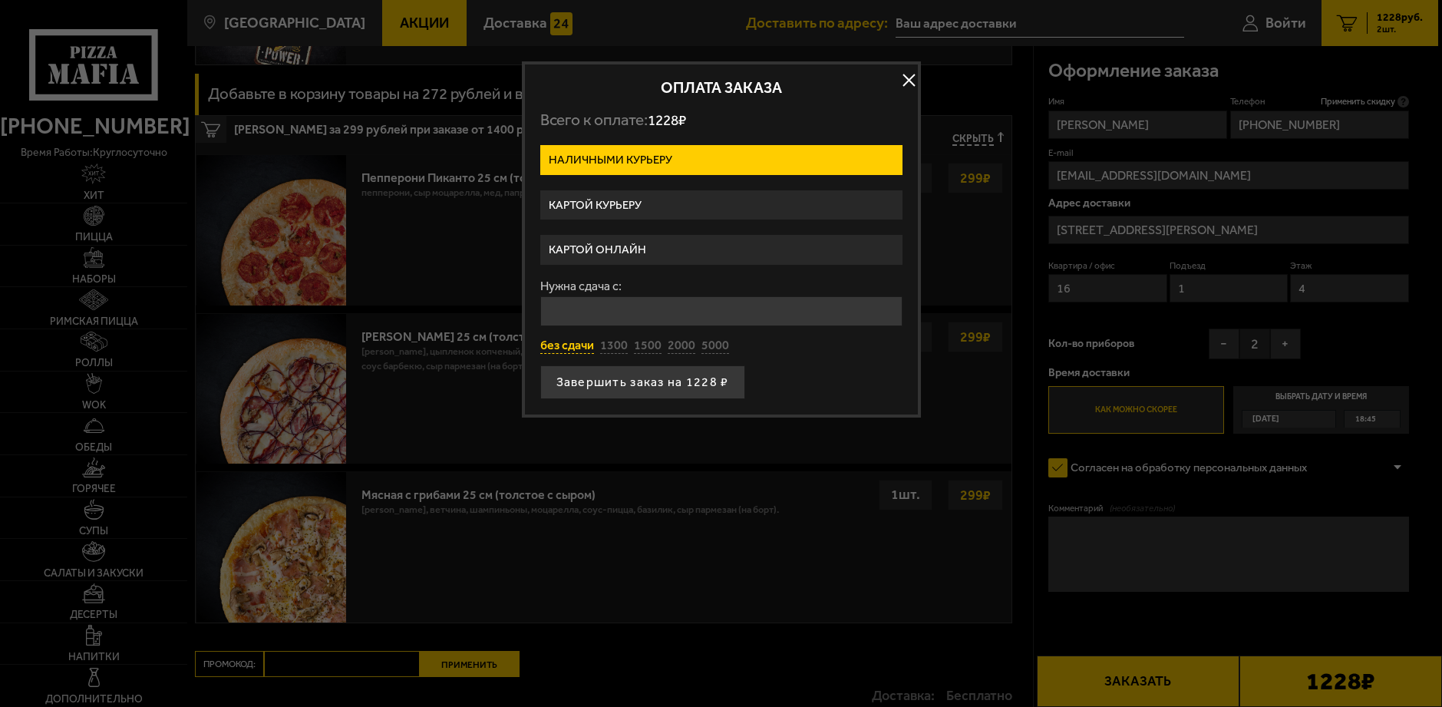
click at [562, 342] on button "без сдачи" at bounding box center [567, 346] width 54 height 17
type input "0"
click at [674, 379] on button "Завершить заказ на 1228 ₽" at bounding box center [642, 382] width 205 height 34
